Goal: Task Accomplishment & Management: Manage account settings

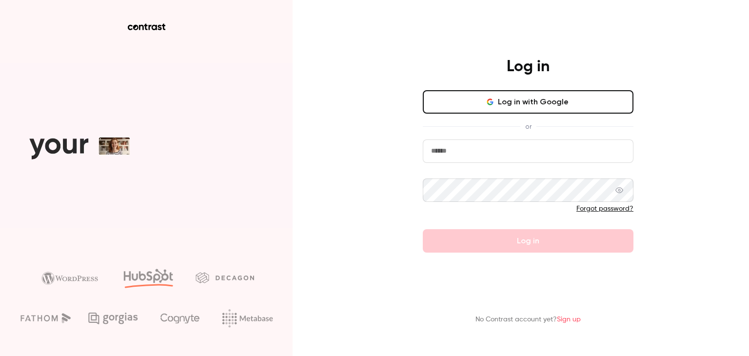
click at [478, 151] on input "email" at bounding box center [528, 151] width 211 height 23
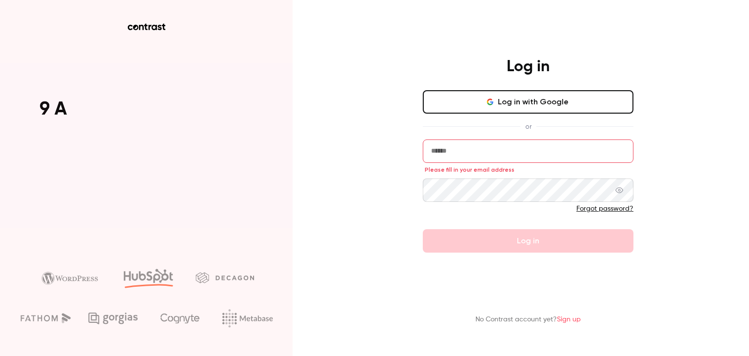
click at [455, 144] on input "email" at bounding box center [528, 151] width 211 height 23
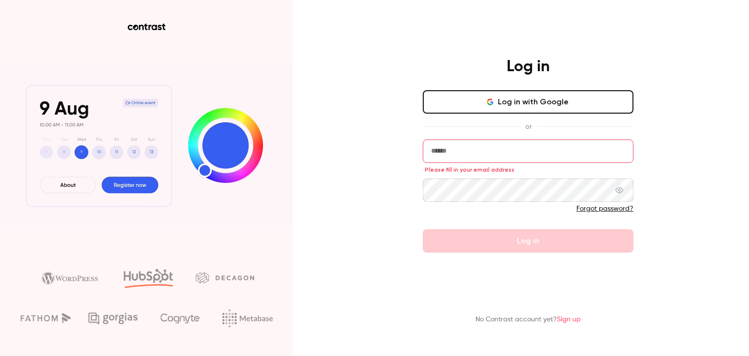
click at [551, 106] on button "Log in with Google" at bounding box center [528, 101] width 211 height 23
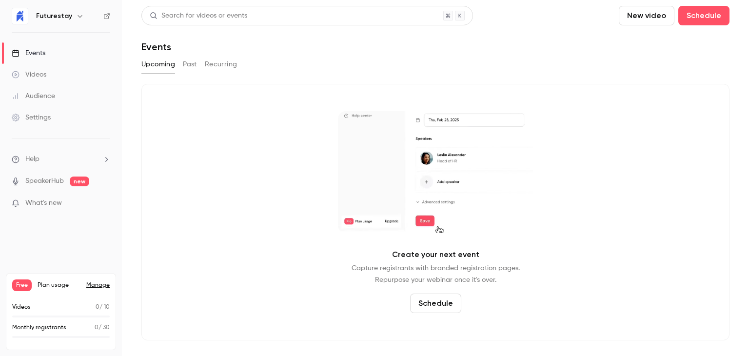
click at [40, 118] on div "Settings" at bounding box center [31, 118] width 39 height 10
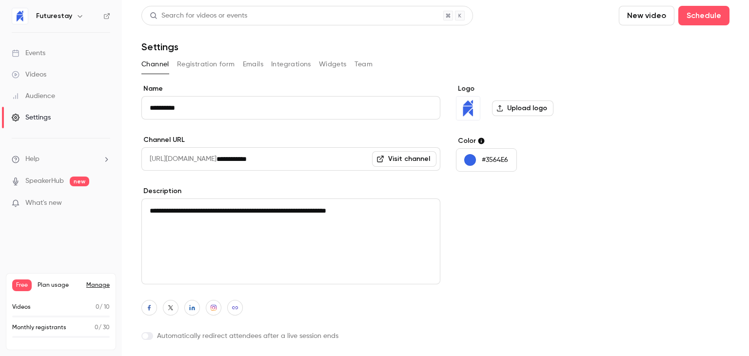
click at [53, 286] on span "Plan usage" at bounding box center [59, 285] width 43 height 8
click at [101, 283] on link "Manage" at bounding box center [97, 285] width 23 height 8
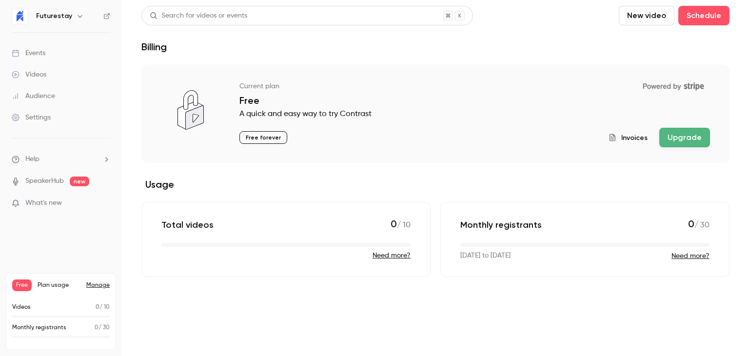
click at [330, 183] on h2 "Usage" at bounding box center [435, 185] width 588 height 12
click at [631, 139] on span "Invoices" at bounding box center [634, 138] width 26 height 10
